Goal: Task Accomplishment & Management: Complete application form

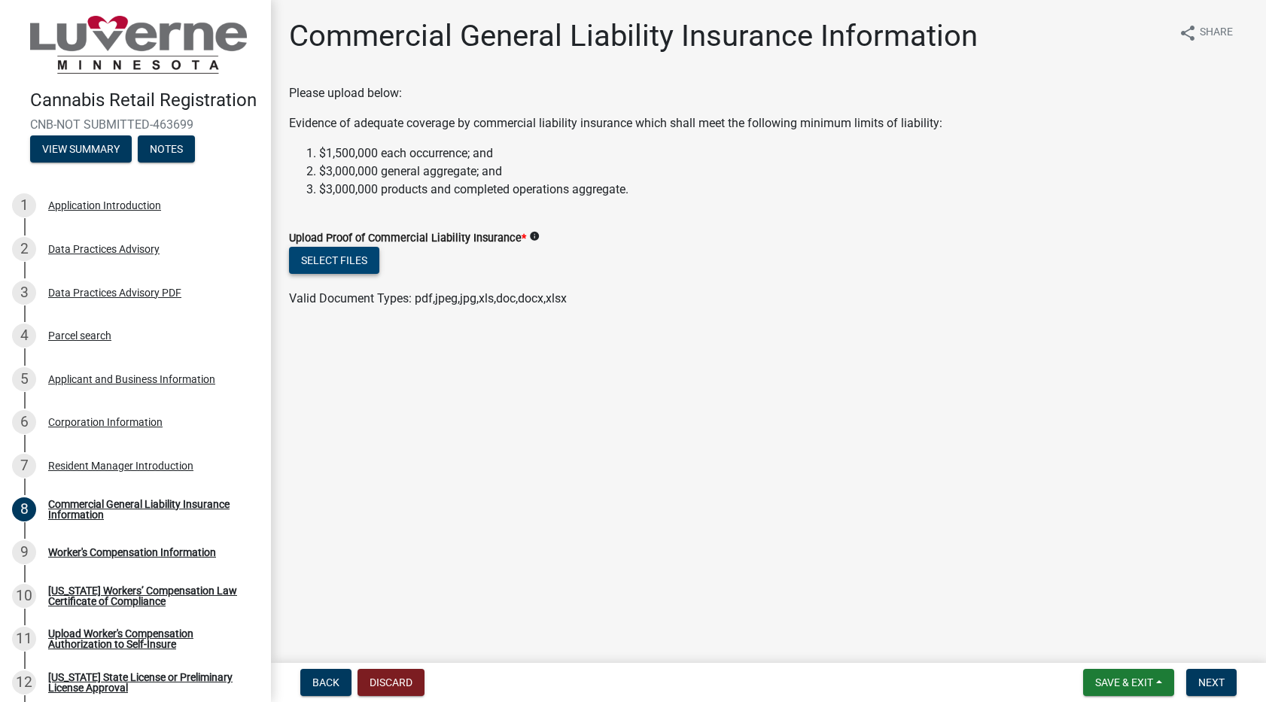
click at [337, 258] on button "Select files" at bounding box center [334, 260] width 90 height 27
click at [327, 255] on button "Select files" at bounding box center [334, 260] width 90 height 27
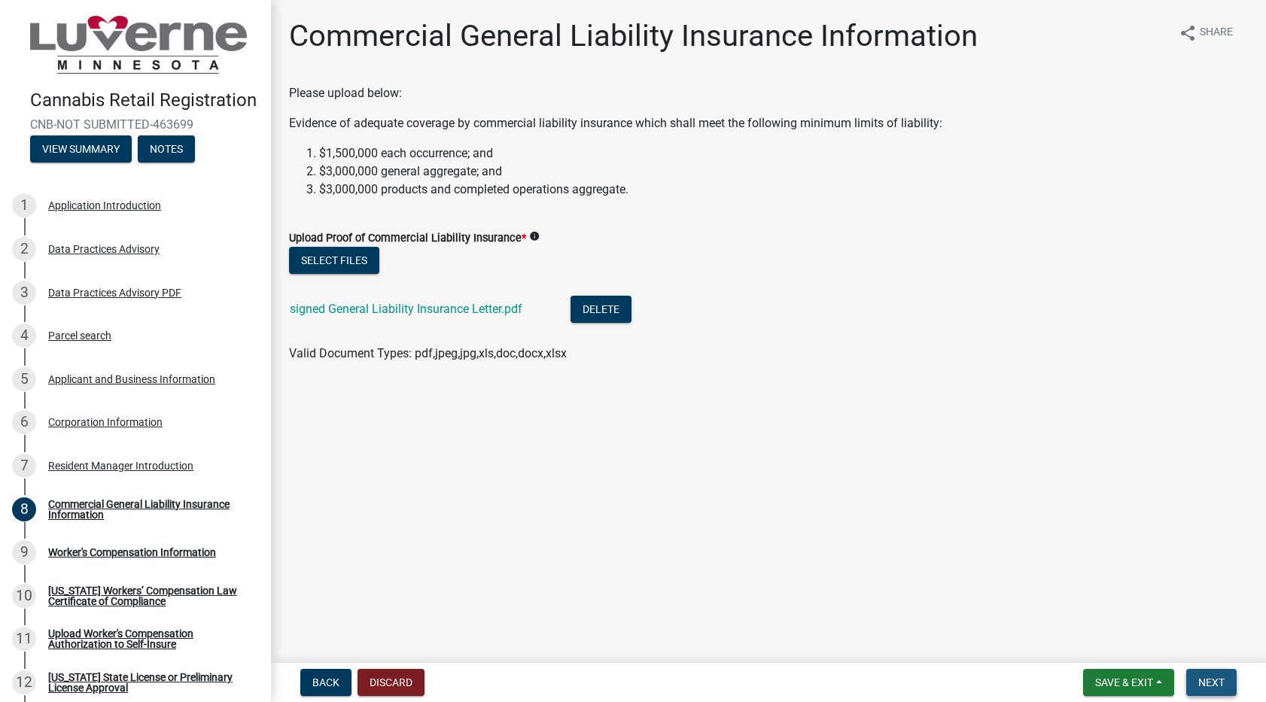
click at [1213, 681] on span "Next" at bounding box center [1212, 683] width 26 height 12
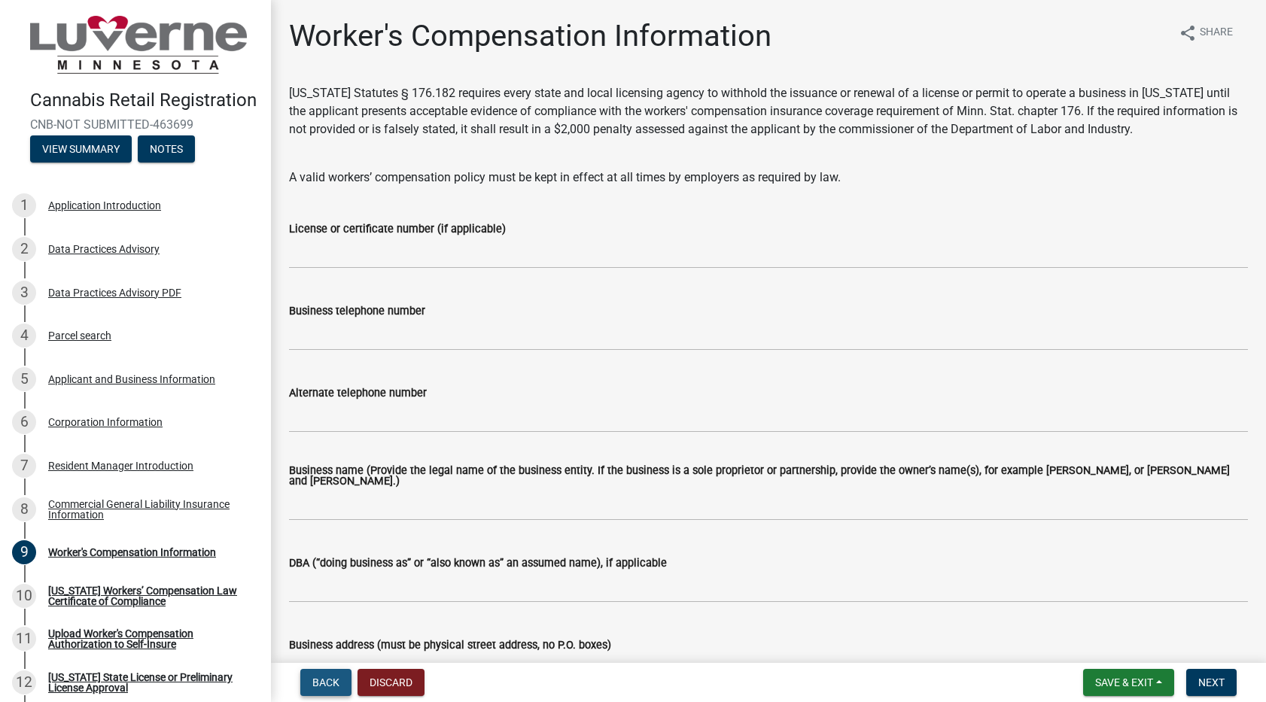
click at [324, 686] on span "Back" at bounding box center [325, 683] width 27 height 12
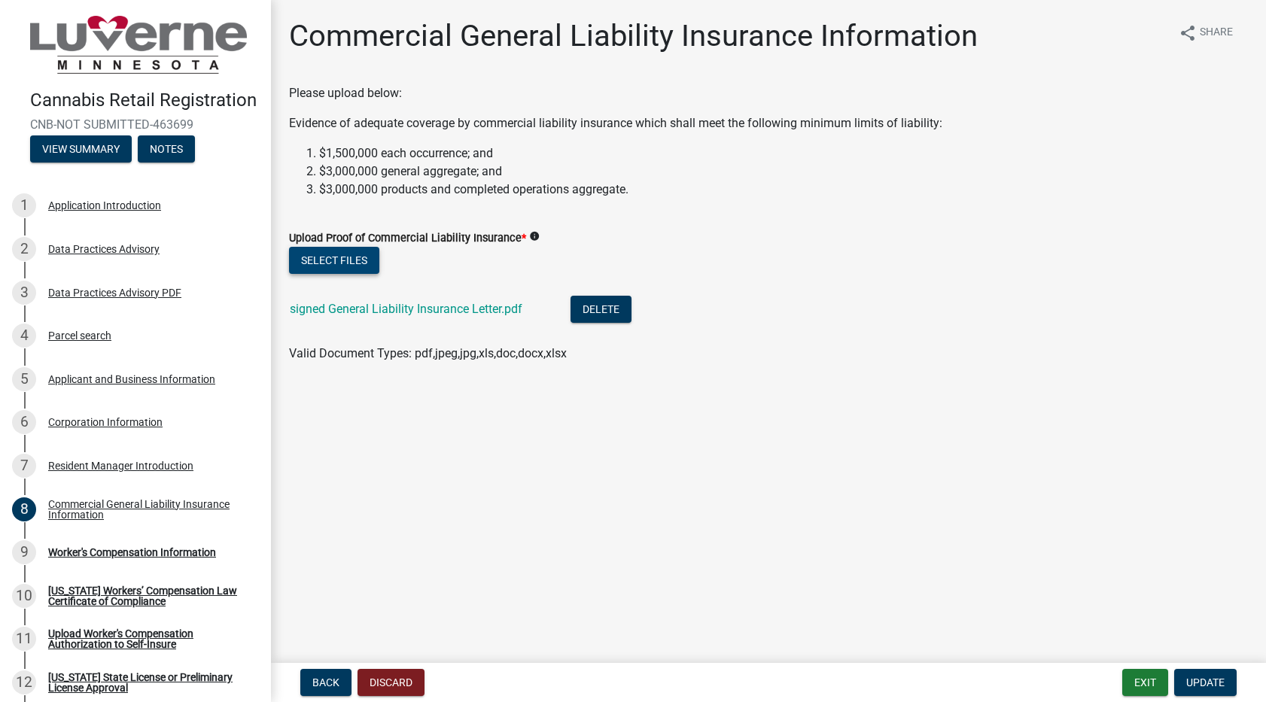
click at [330, 267] on button "Select files" at bounding box center [334, 260] width 90 height 27
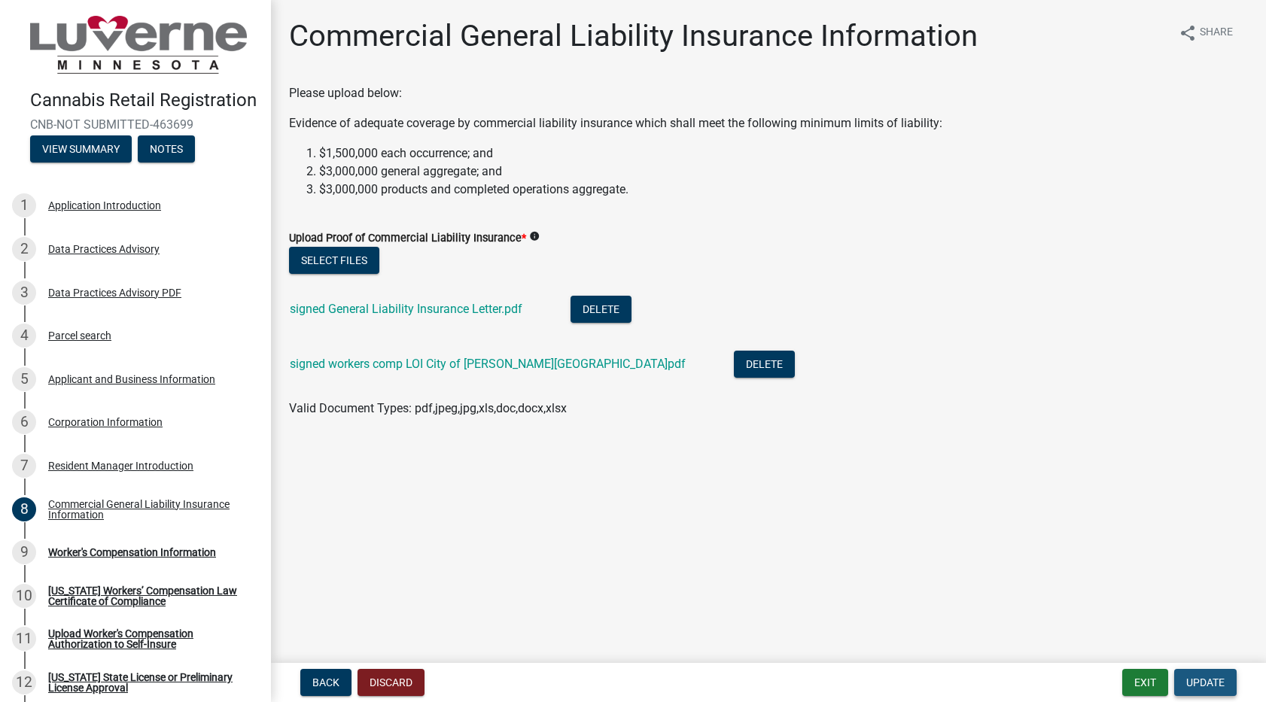
click at [1217, 688] on span "Update" at bounding box center [1206, 683] width 38 height 12
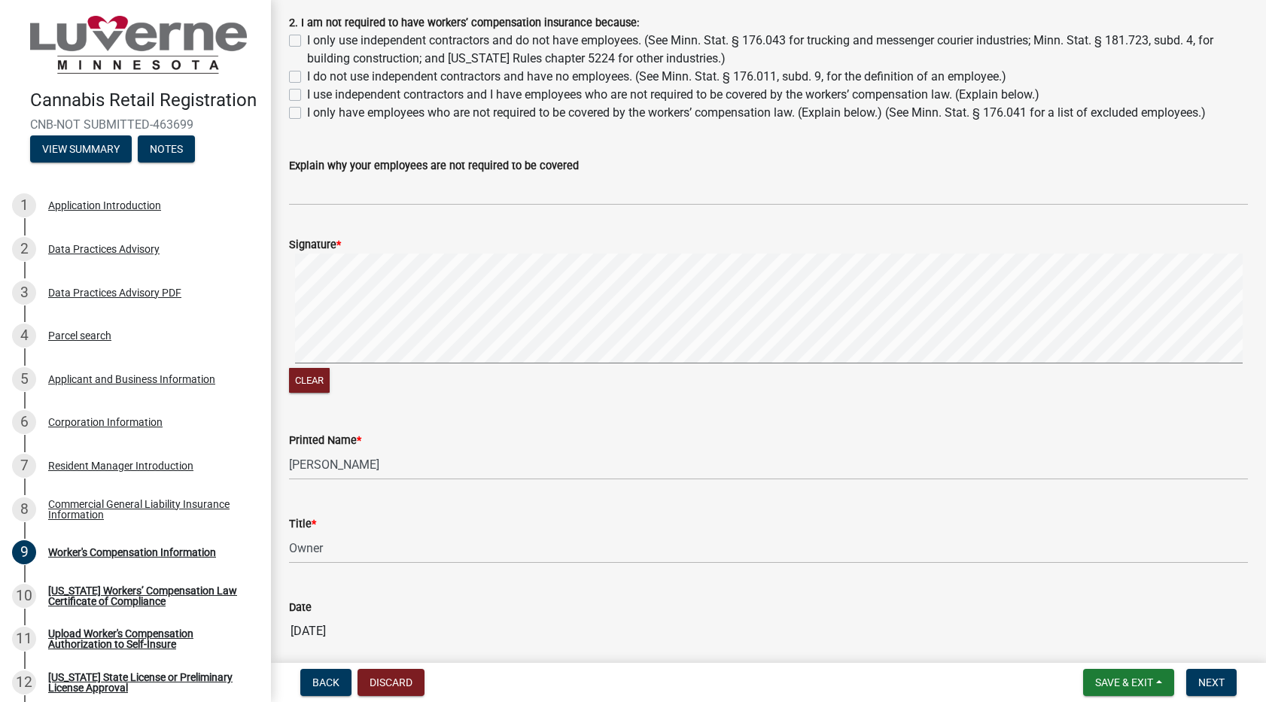
scroll to position [1537, 0]
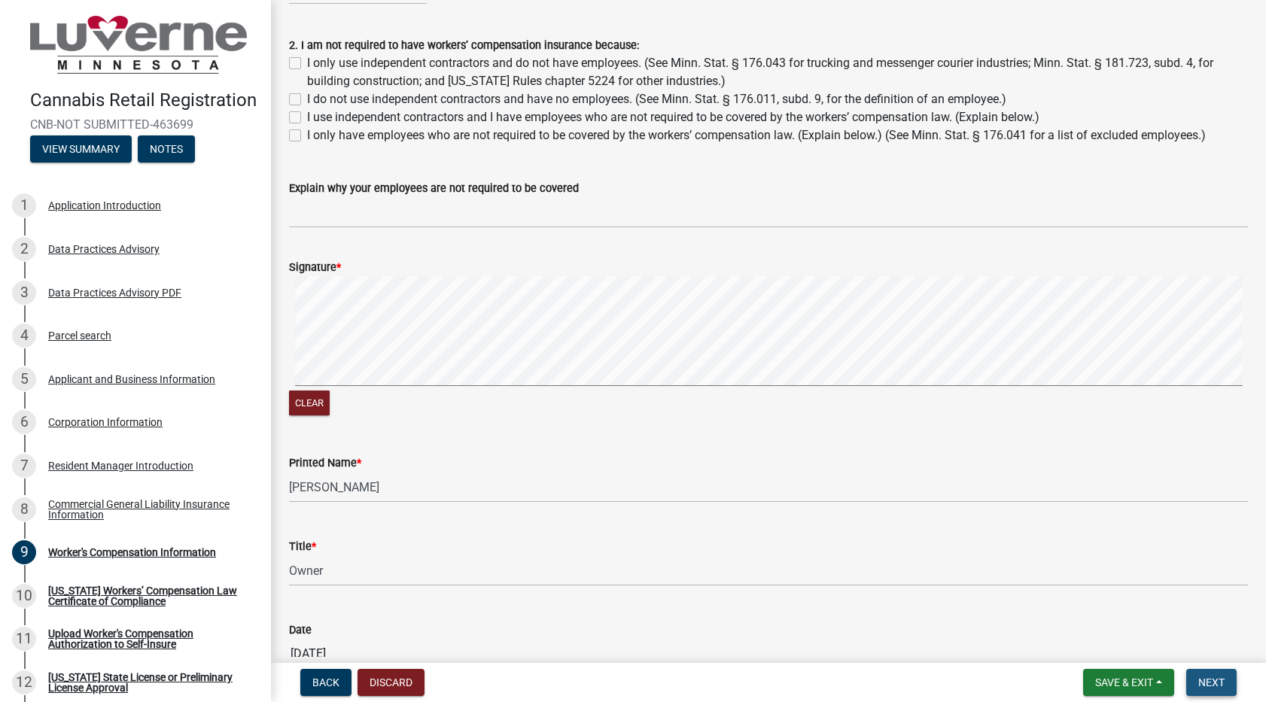
click at [1211, 681] on span "Next" at bounding box center [1212, 683] width 26 height 12
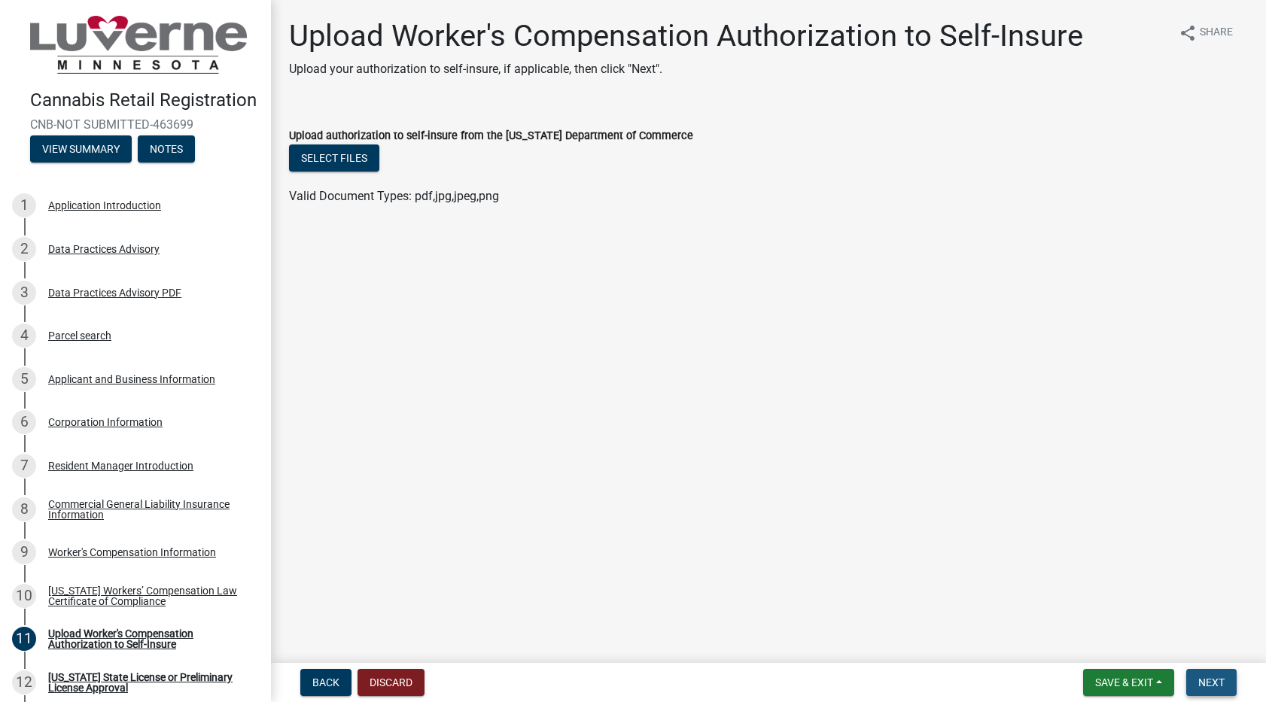
click at [1223, 680] on span "Next" at bounding box center [1212, 683] width 26 height 12
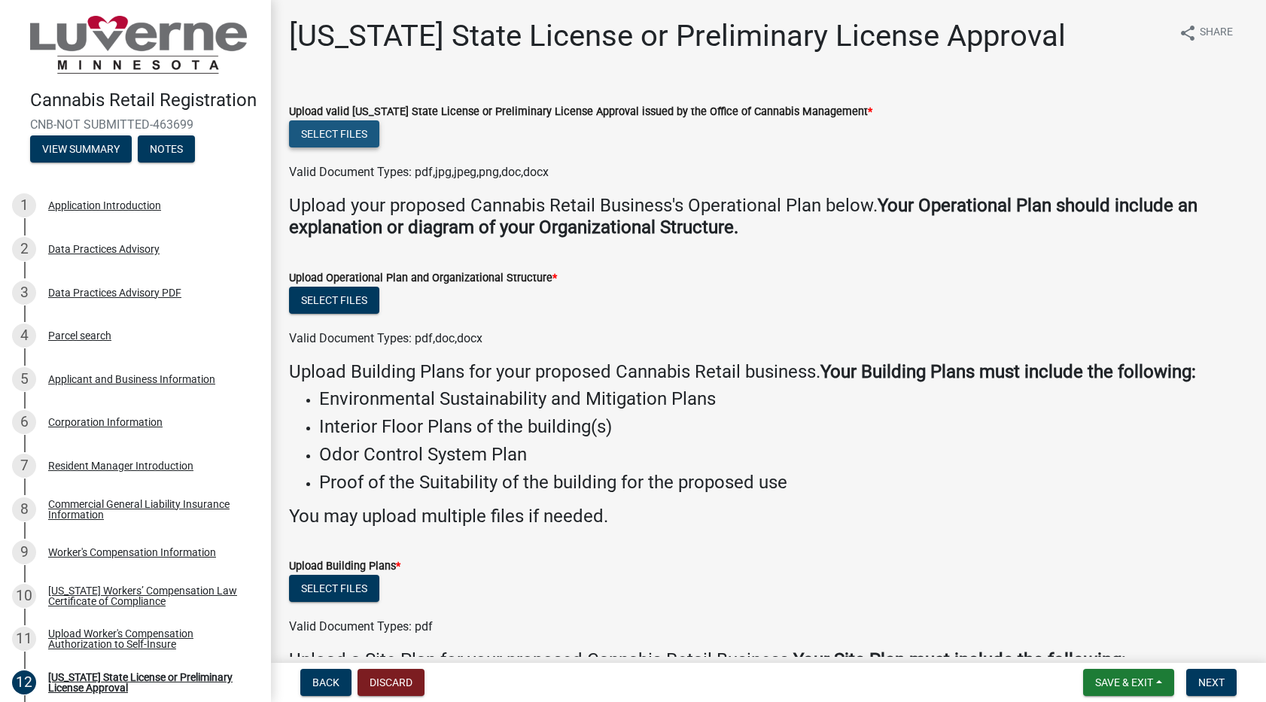
click at [345, 138] on button "Select files" at bounding box center [334, 133] width 90 height 27
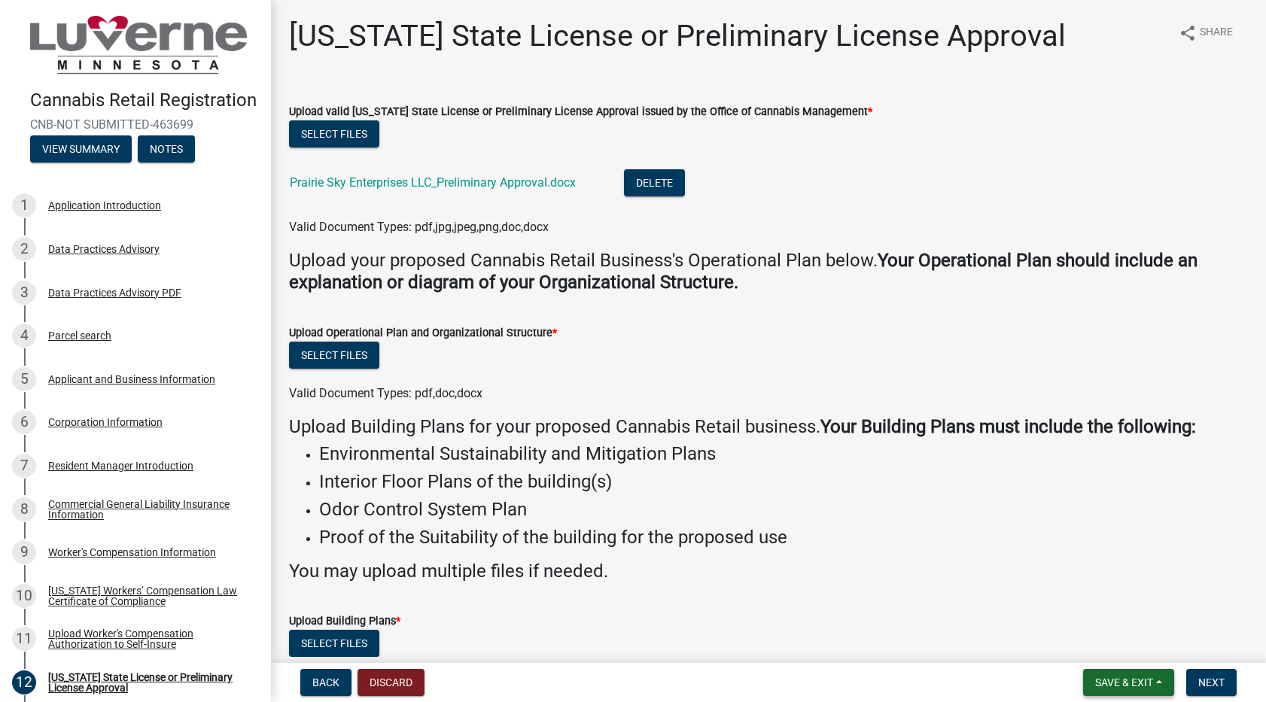
click at [1107, 680] on span "Save & Exit" at bounding box center [1125, 683] width 58 height 12
click at [1101, 647] on button "Save & Exit" at bounding box center [1114, 644] width 120 height 36
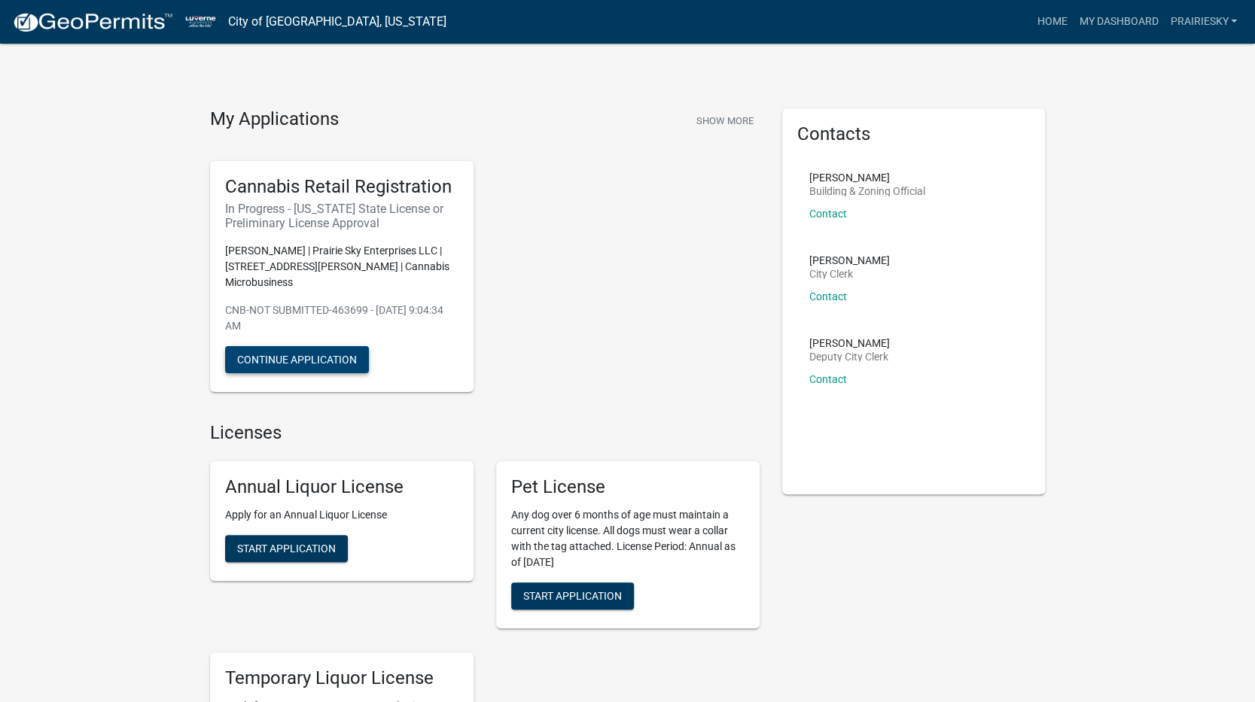
click at [317, 346] on button "Continue Application" at bounding box center [297, 359] width 144 height 27
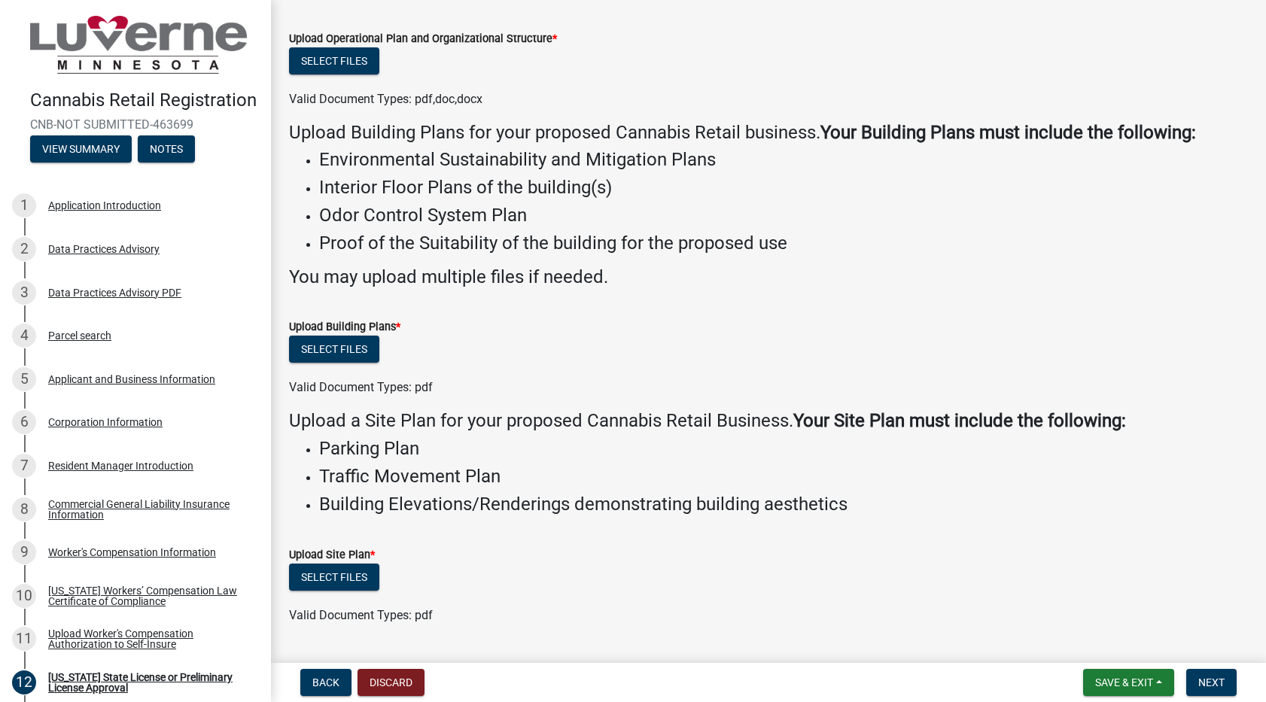
scroll to position [301, 0]
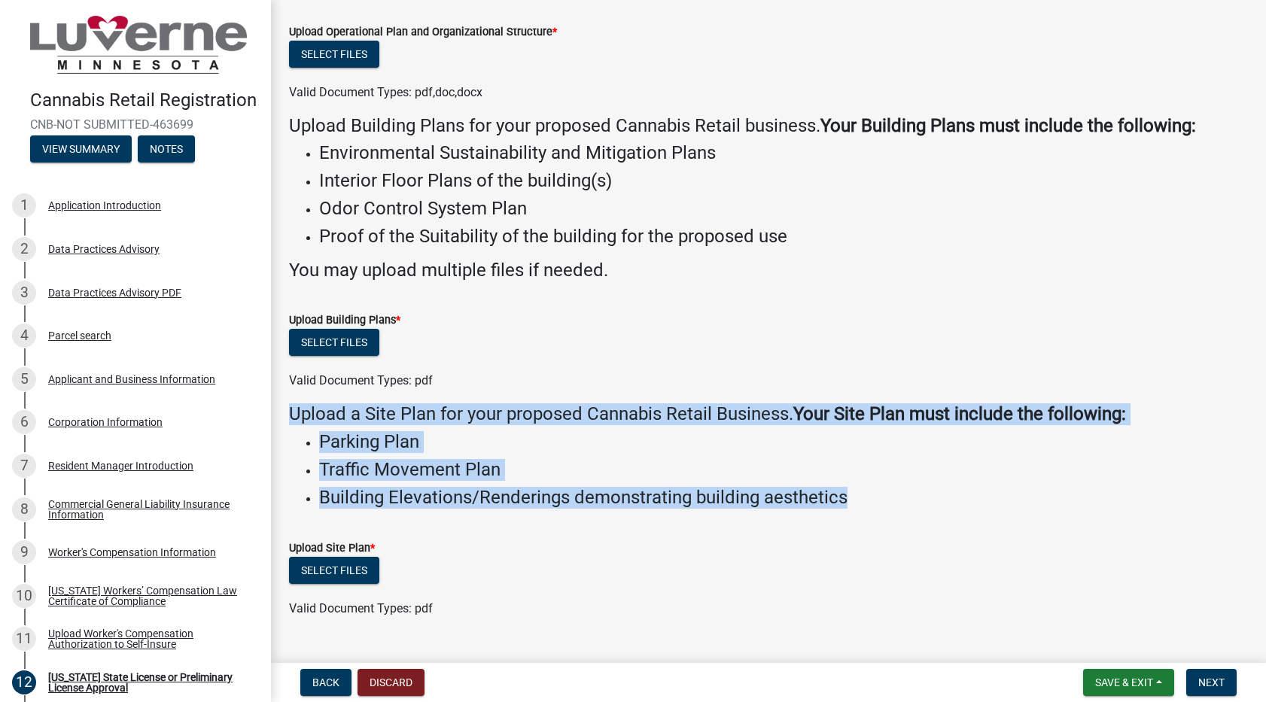
drag, startPoint x: 849, startPoint y: 501, endPoint x: 287, endPoint y: 413, distance: 569.3
click at [287, 413] on div "Upload a Site Plan for your proposed Cannabis Retail Business. Your Site Plan m…" at bounding box center [769, 456] width 982 height 105
drag, startPoint x: 287, startPoint y: 413, endPoint x: 373, endPoint y: 413, distance: 86.6
copy div "Upload a Site Plan for your proposed Cannabis Retail Business. Your Site Plan m…"
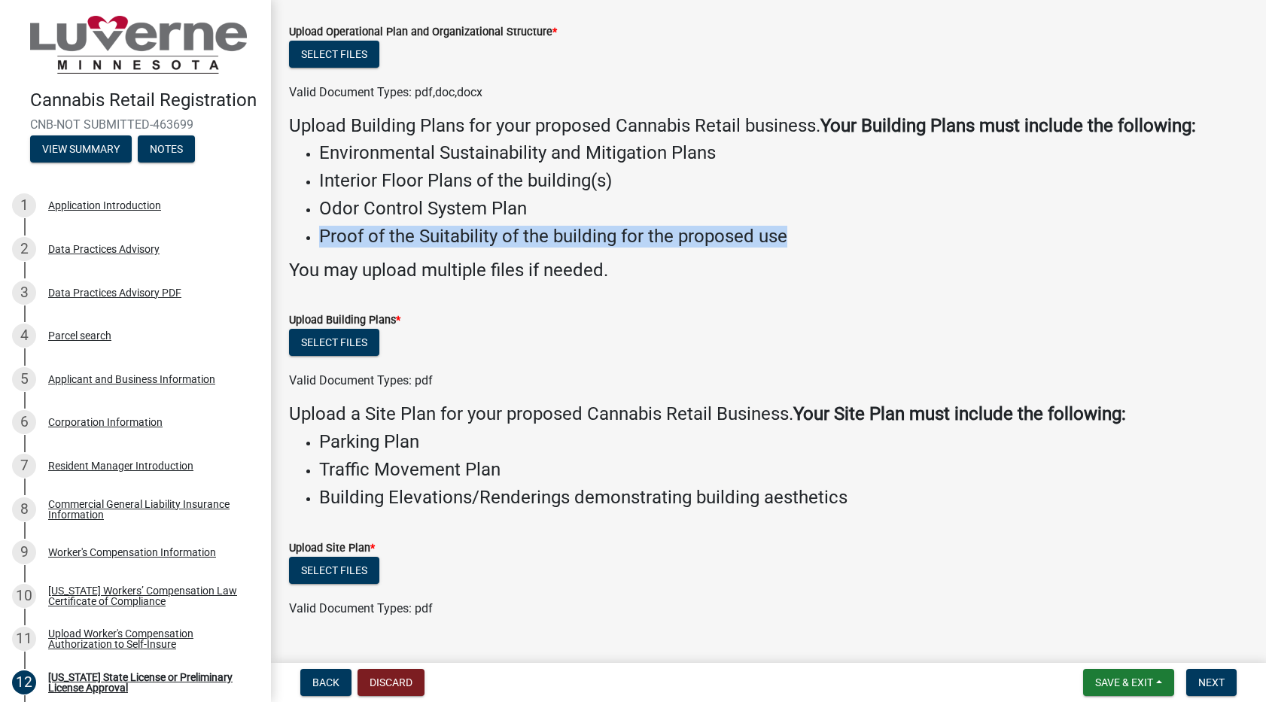
drag, startPoint x: 767, startPoint y: 237, endPoint x: 330, endPoint y: 221, distance: 437.8
click at [330, 221] on ul "Environmental Sustainability and Mitigation Plans Interior Floor Plans of the b…" at bounding box center [768, 194] width 959 height 105
drag, startPoint x: 330, startPoint y: 221, endPoint x: 347, endPoint y: 233, distance: 21.5
copy h4 "Proof of the Suitability of the building for the proposed use"
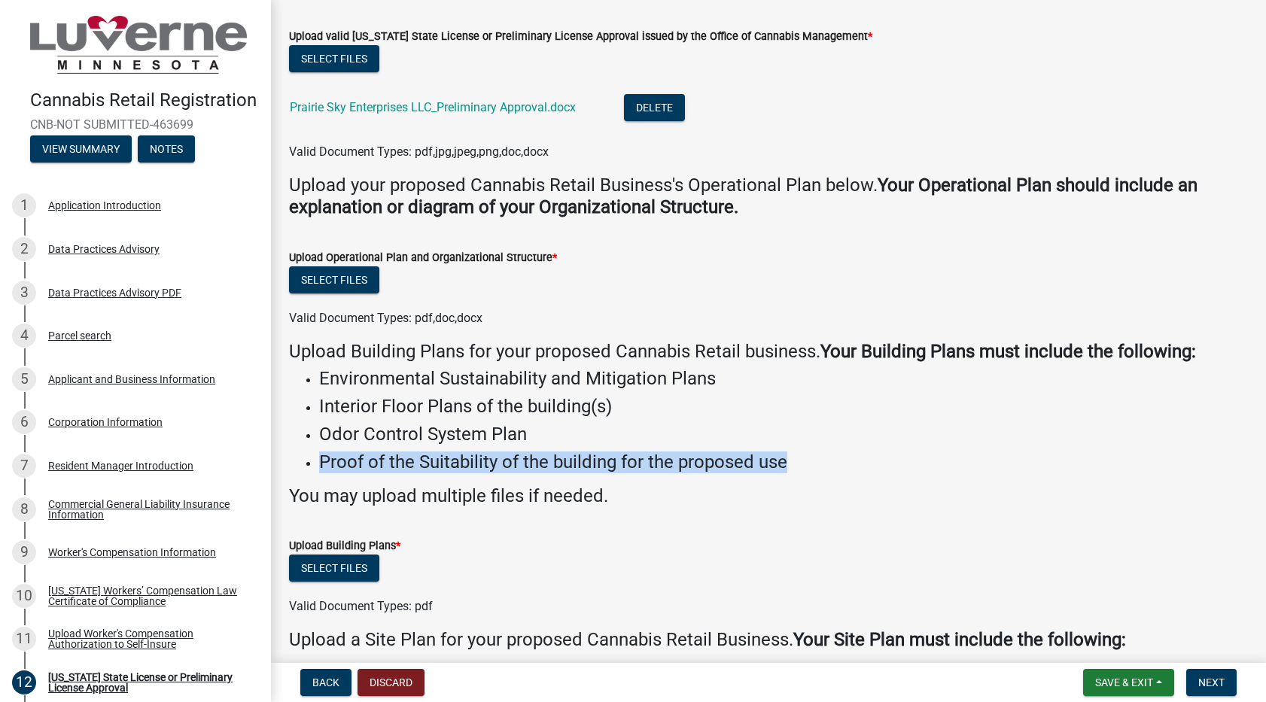
scroll to position [75, 0]
click at [830, 466] on h4 "Proof of the Suitability of the building for the proposed use" at bounding box center [783, 463] width 929 height 22
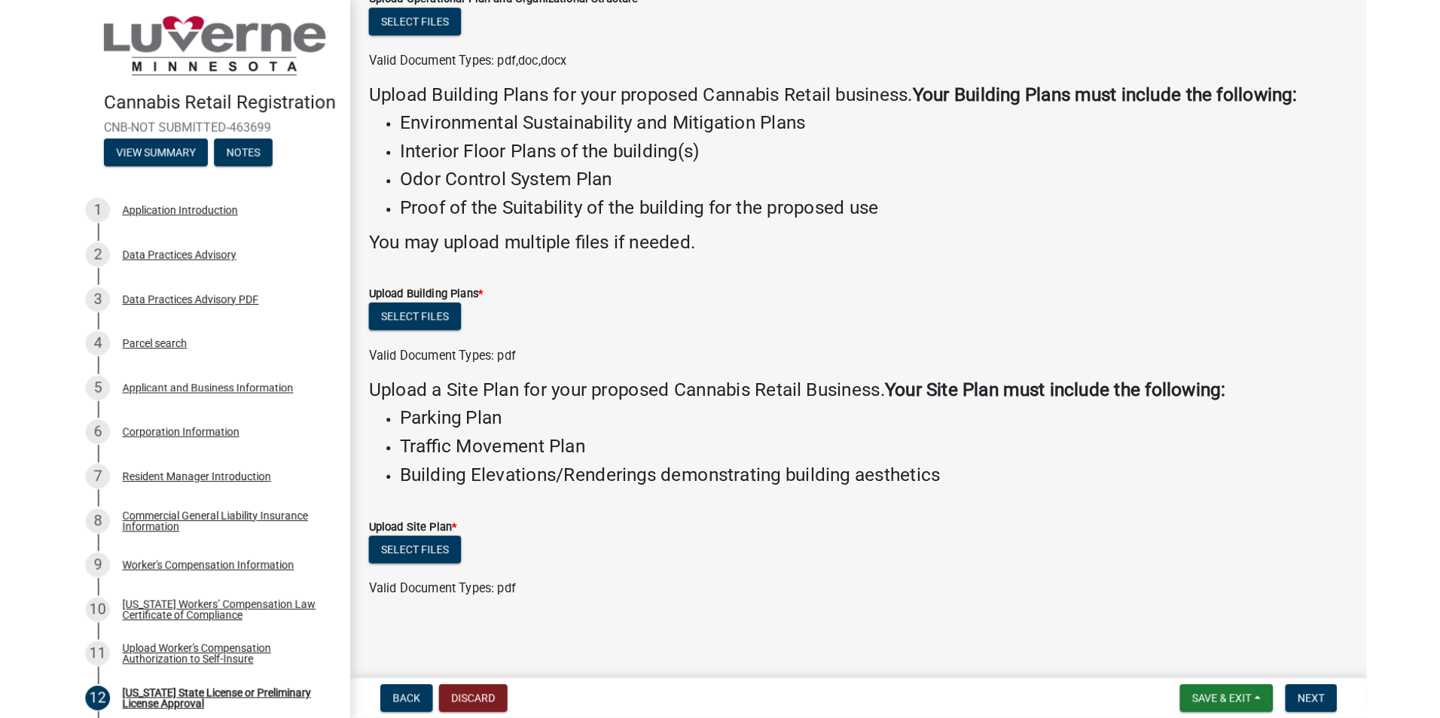
scroll to position [318, 0]
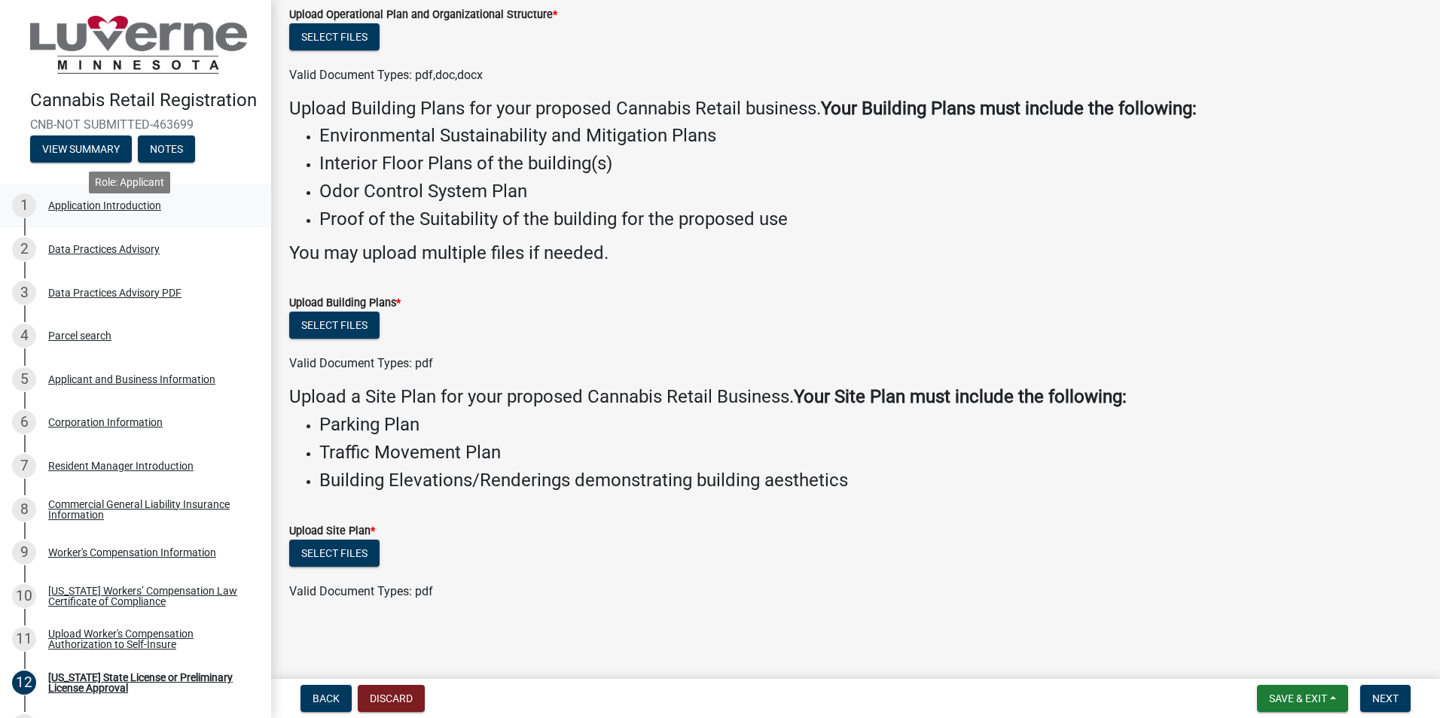
click at [111, 211] on div "Application Introduction" at bounding box center [104, 205] width 113 height 11
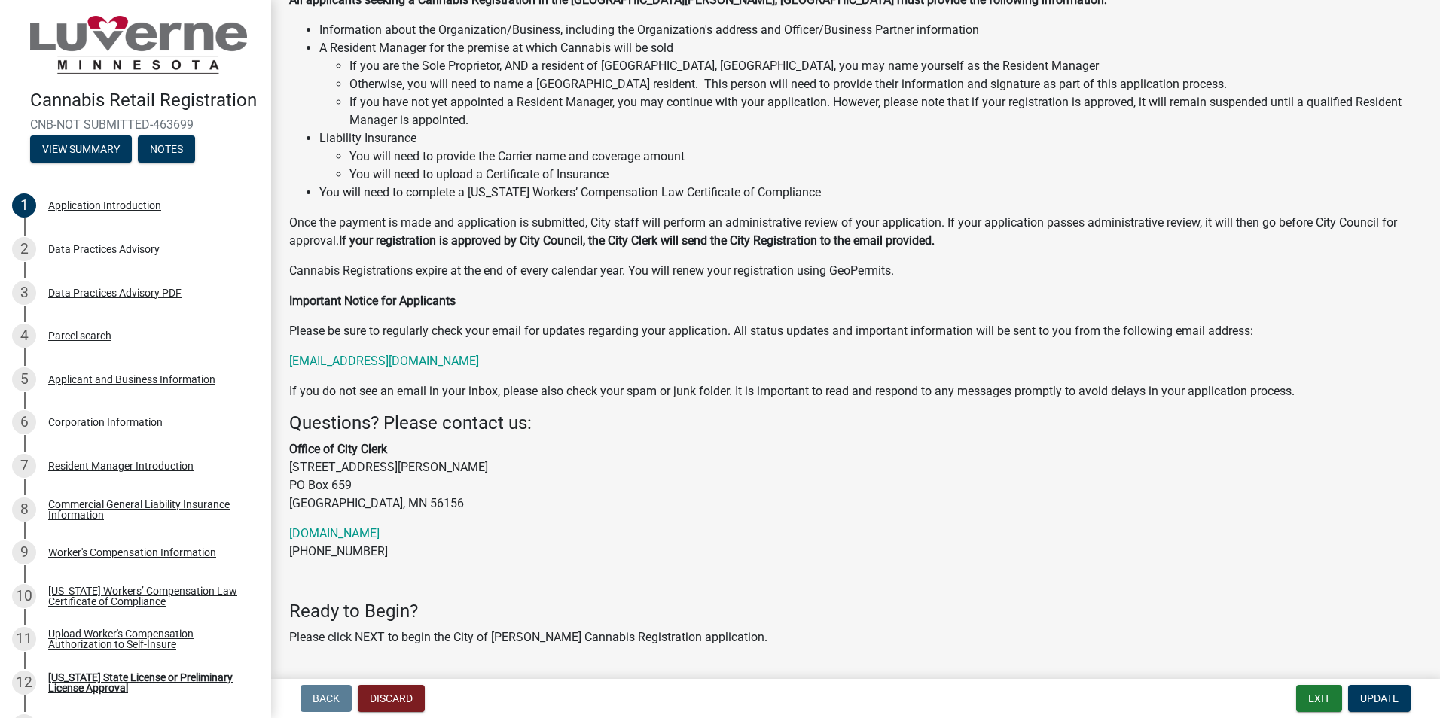
scroll to position [172, 0]
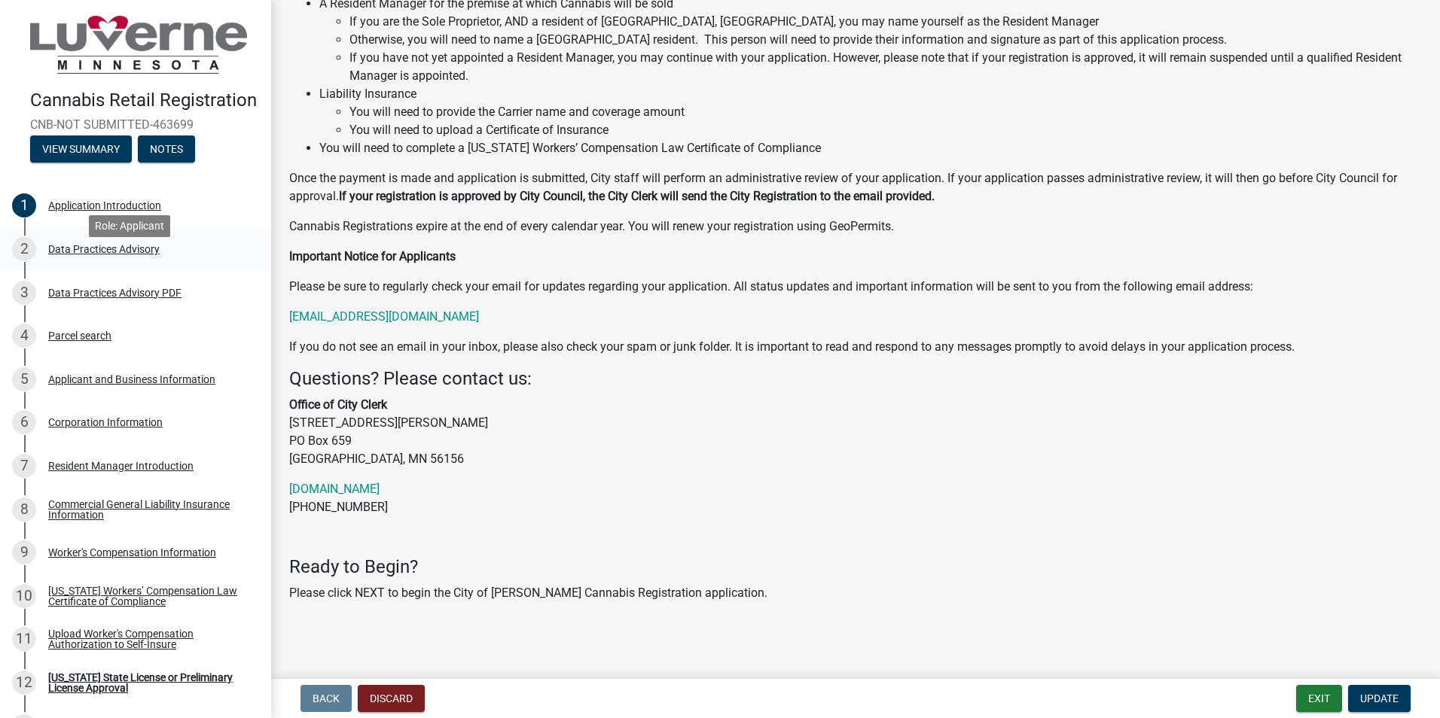
click at [114, 254] on div "Data Practices Advisory" at bounding box center [103, 249] width 111 height 11
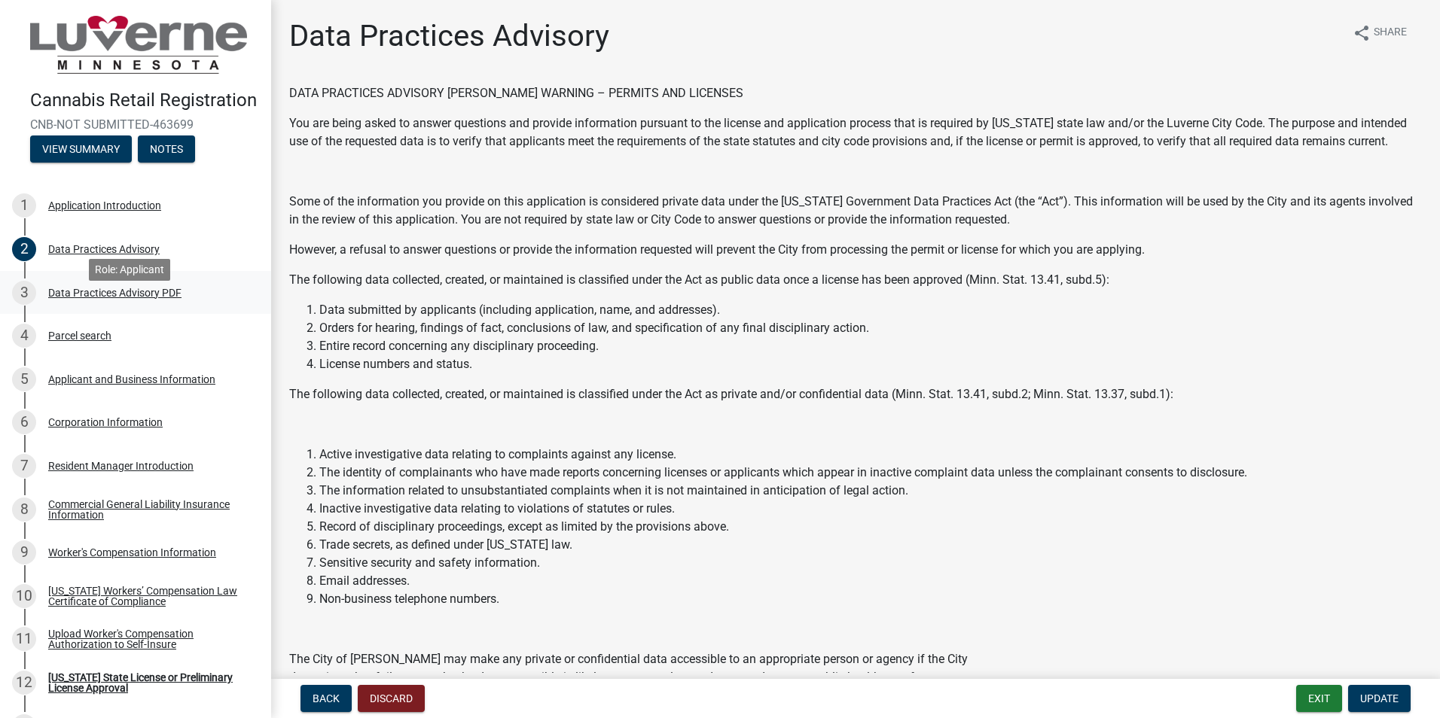
click at [123, 298] on div "Data Practices Advisory PDF" at bounding box center [114, 293] width 133 height 11
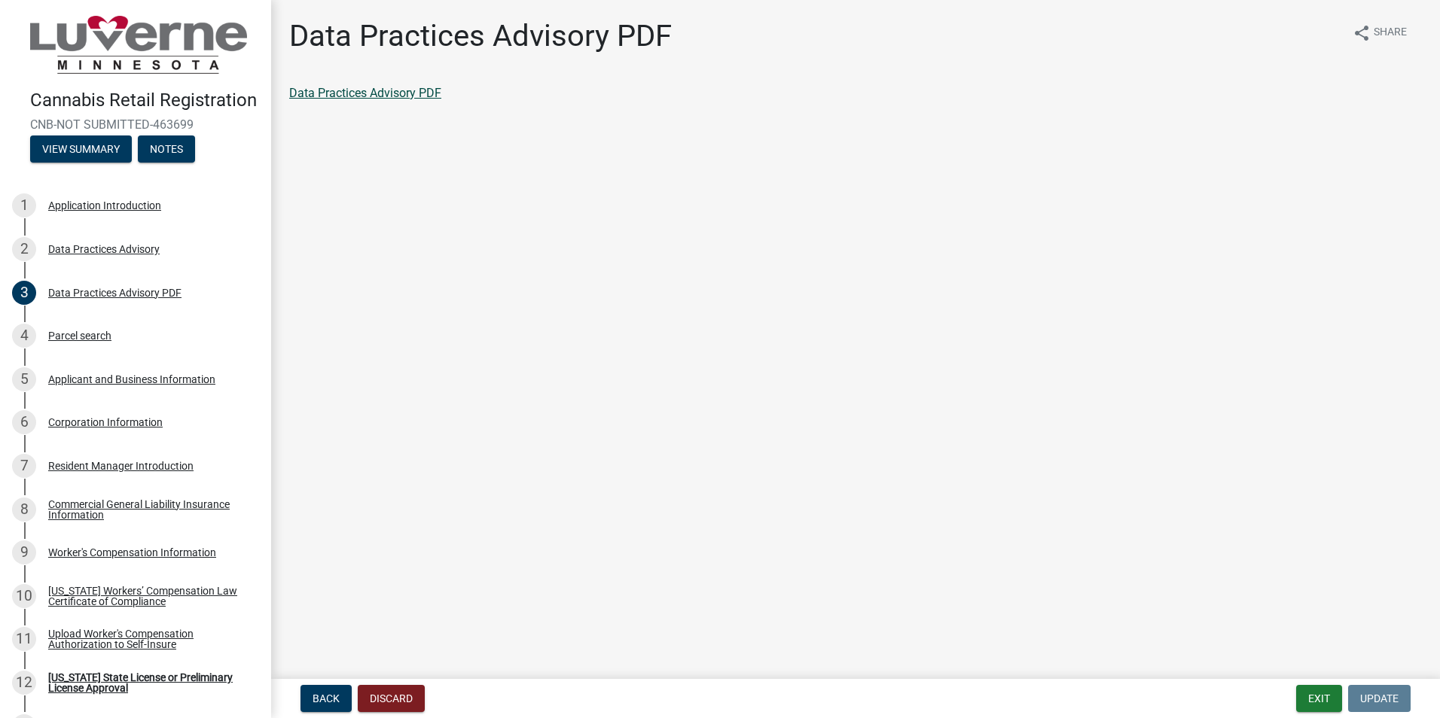
click at [366, 95] on link "Data Practices Advisory PDF" at bounding box center [365, 93] width 152 height 14
click at [92, 341] on div "Parcel search" at bounding box center [79, 336] width 63 height 11
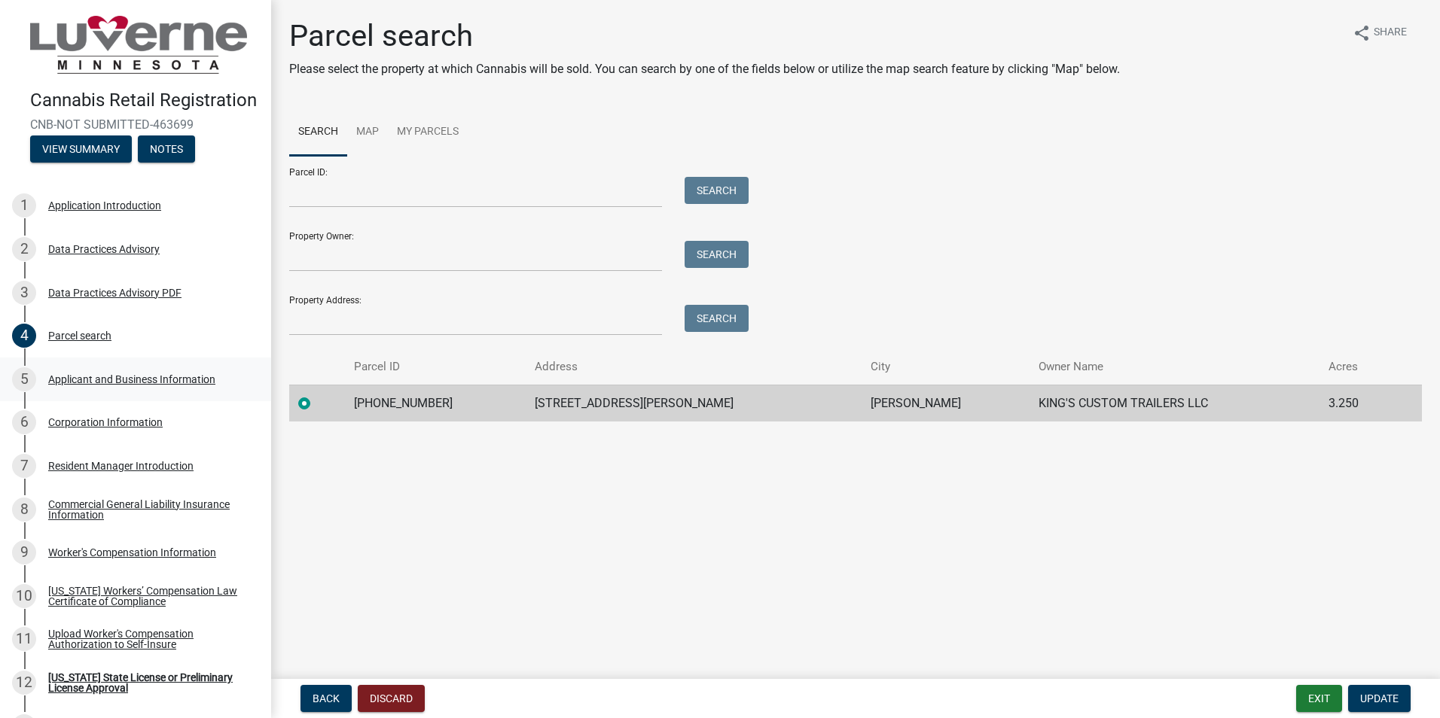
click at [130, 385] on div "Applicant and Business Information" at bounding box center [131, 379] width 167 height 11
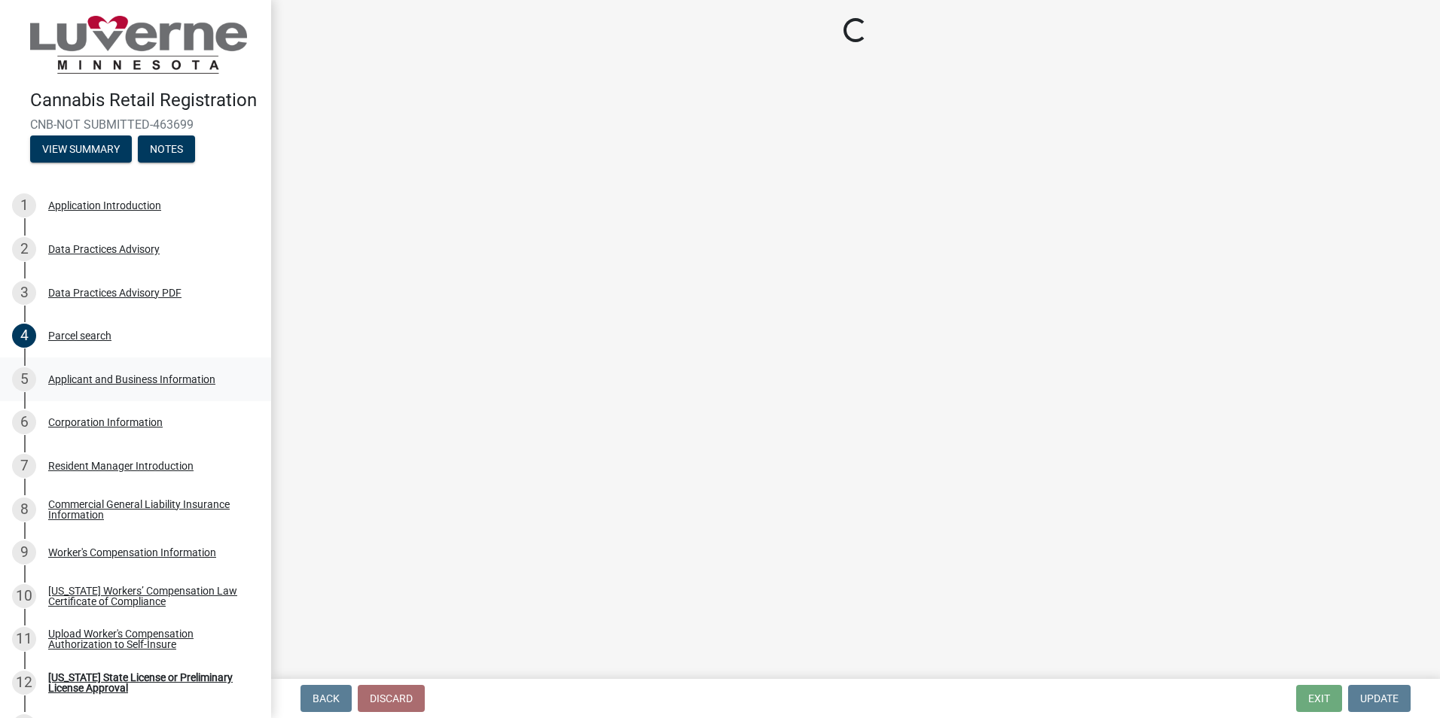
select select "OK"
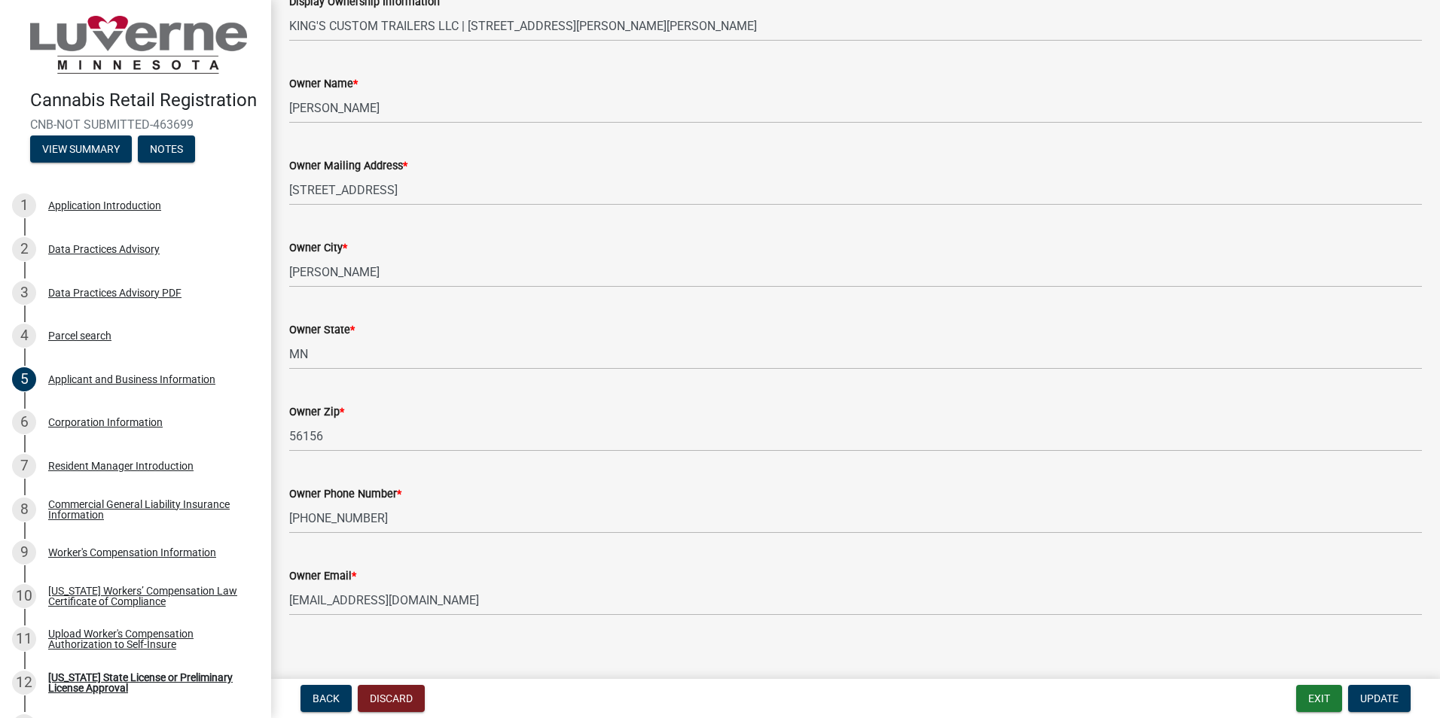
scroll to position [2618, 0]
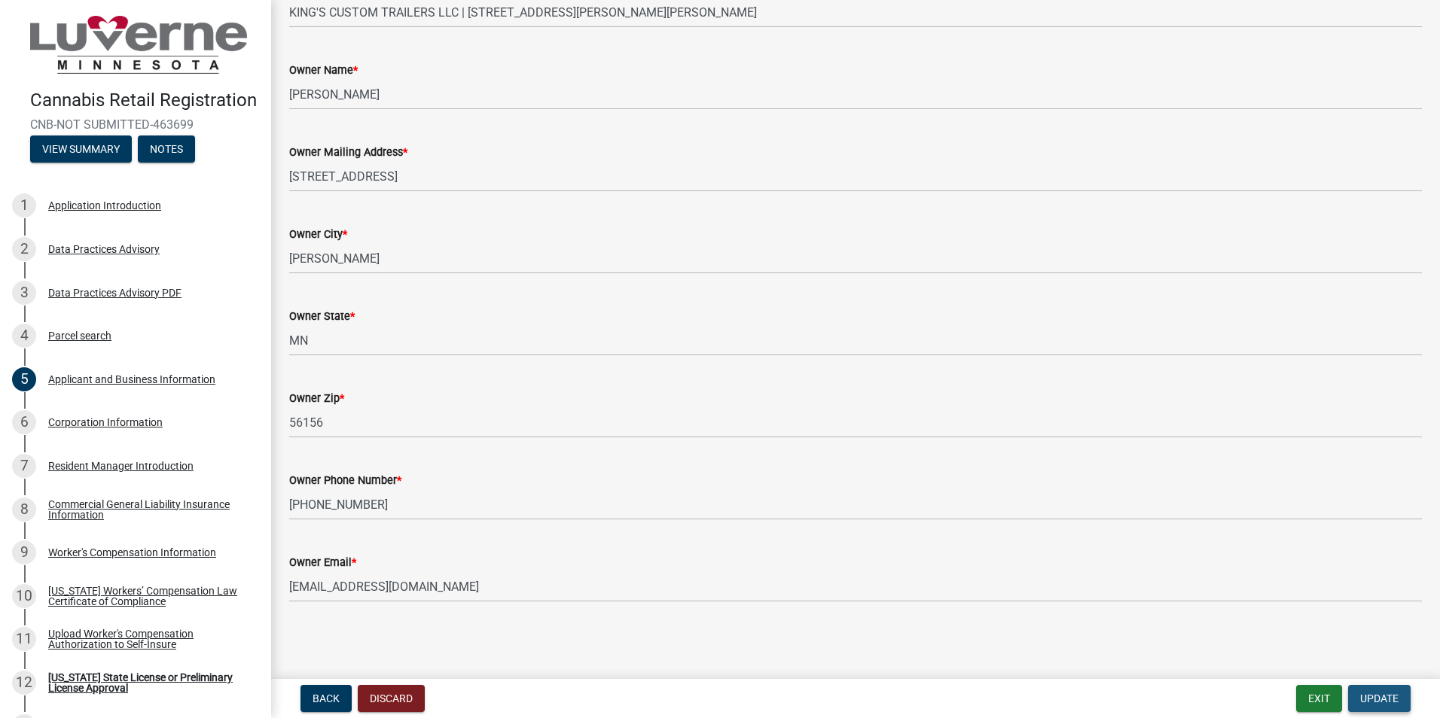
click at [1254, 697] on span "Update" at bounding box center [1379, 699] width 38 height 12
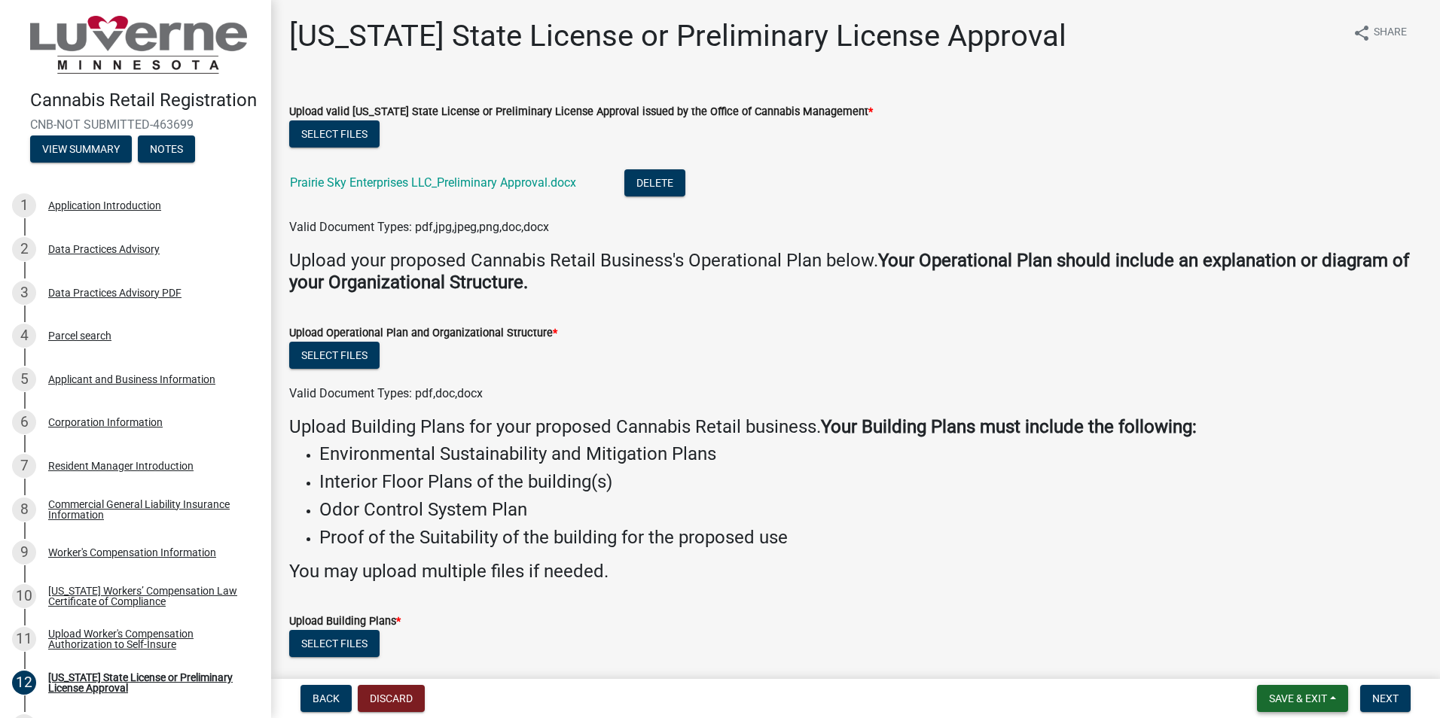
click at [1254, 701] on span "Save & Exit" at bounding box center [1298, 699] width 58 height 12
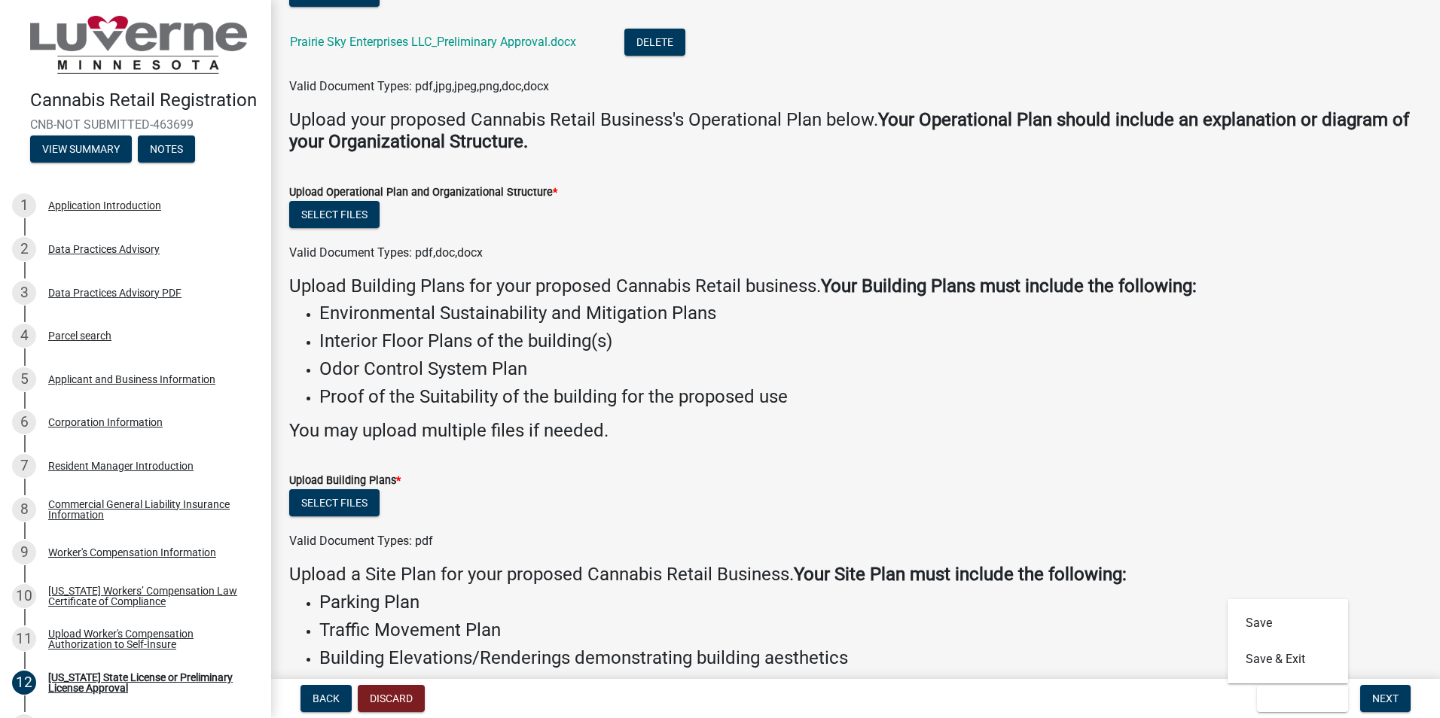
scroll to position [226, 0]
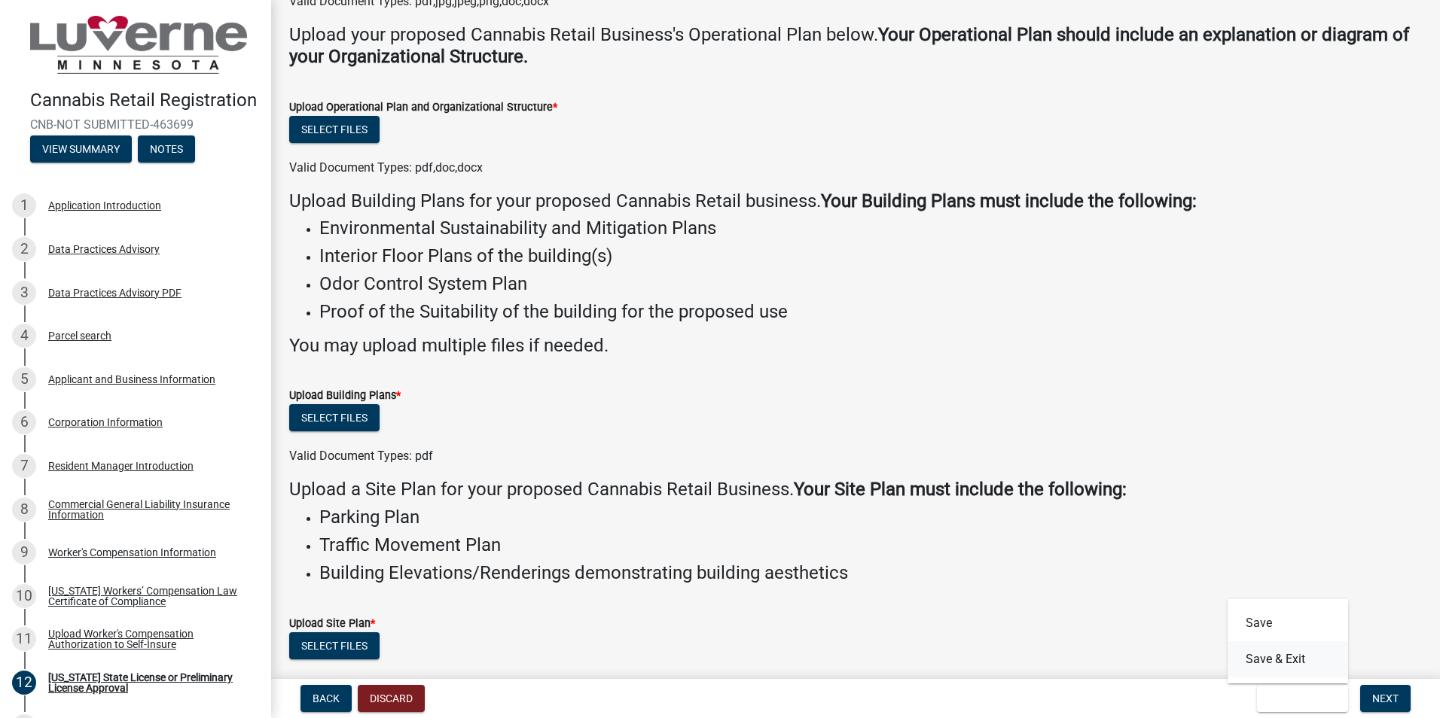
click at [1254, 662] on button "Save & Exit" at bounding box center [1287, 659] width 120 height 36
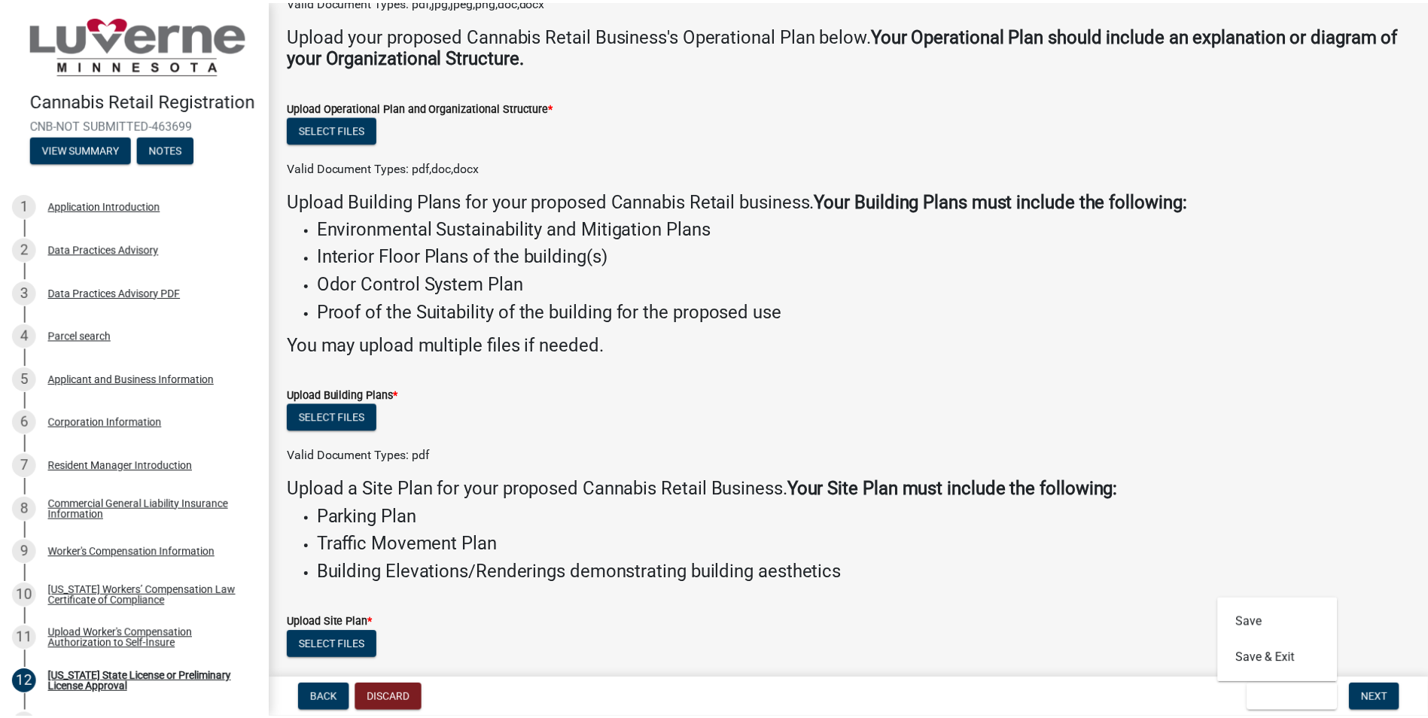
scroll to position [0, 0]
